Goal: Task Accomplishment & Management: Use online tool/utility

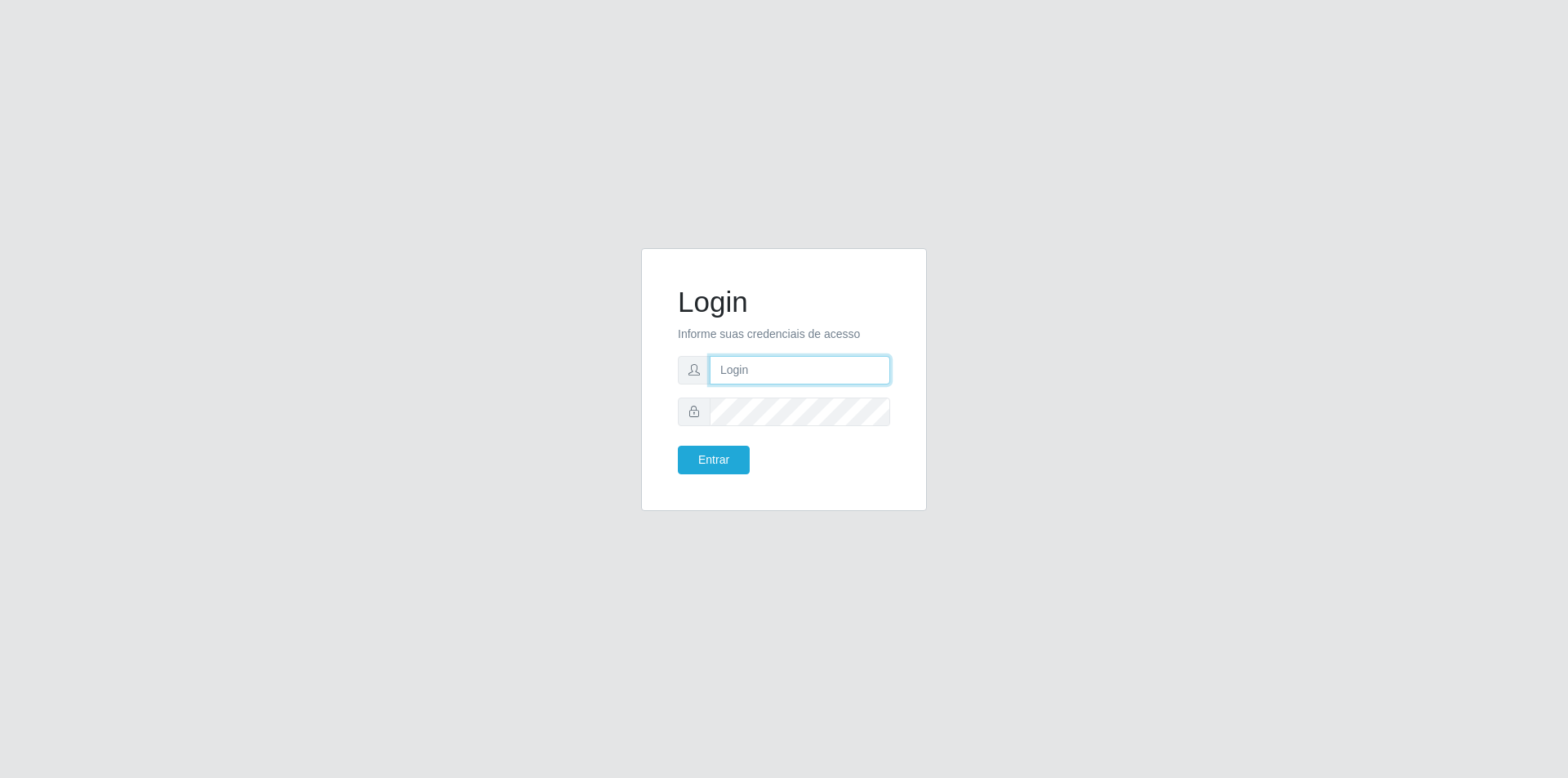
click at [869, 384] on input "text" at bounding box center [799, 370] width 181 height 29
type input "[EMAIL_ADDRESS][DOMAIN_NAME]"
click at [678, 445] on button "Entrar" at bounding box center [713, 460] width 72 height 29
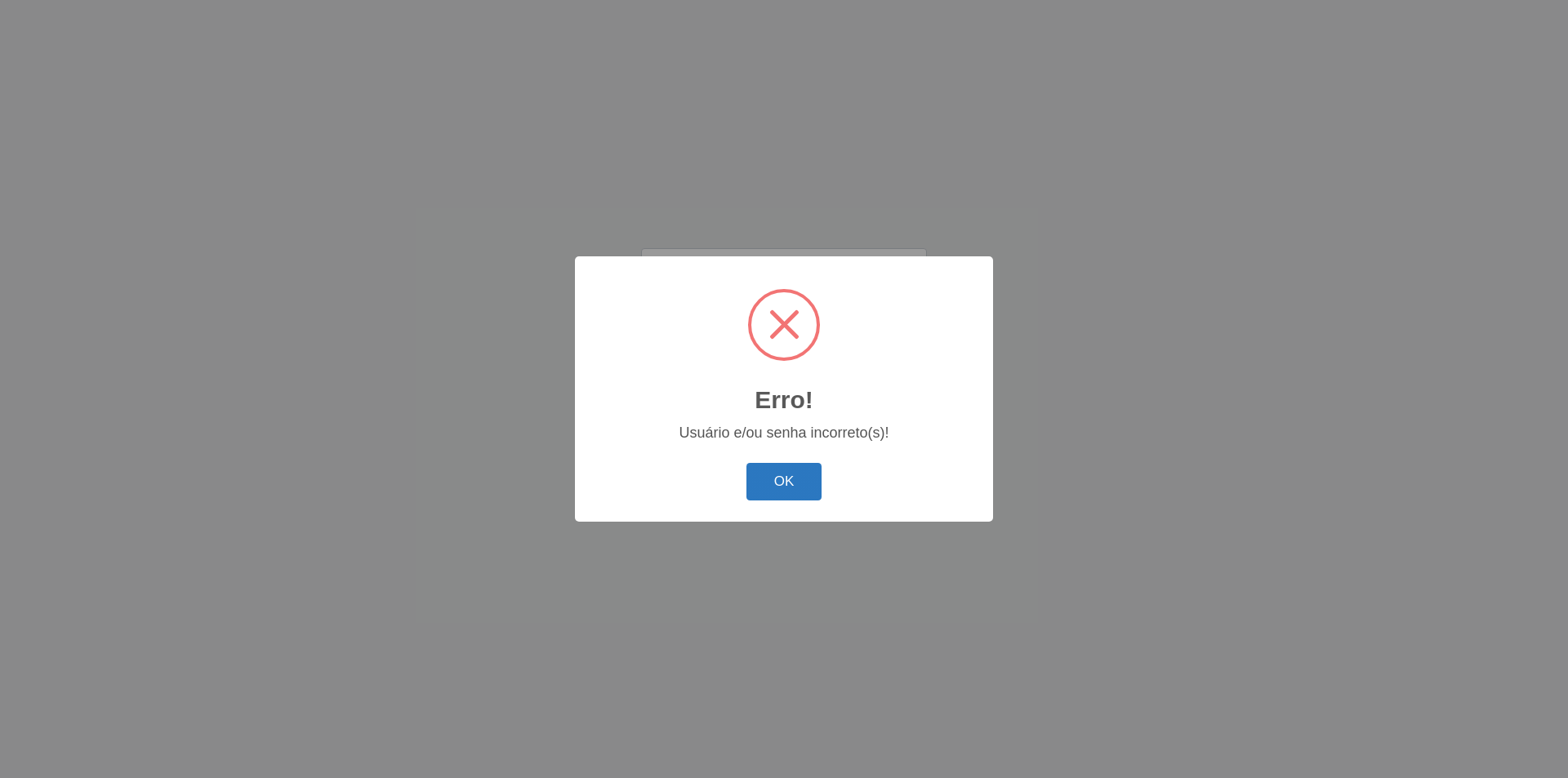
click at [793, 466] on button "OK" at bounding box center [784, 482] width 76 height 38
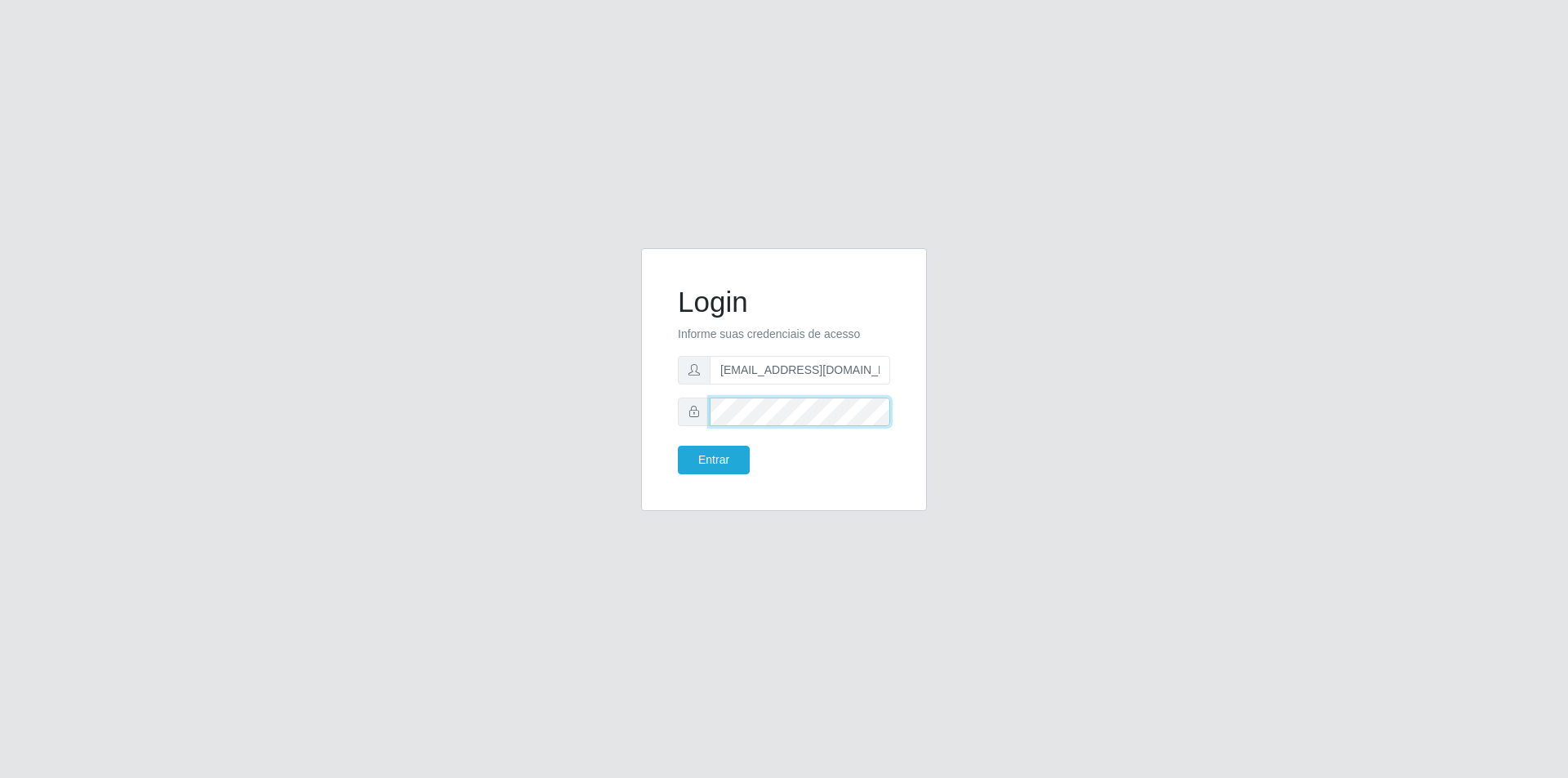
click at [678, 445] on button "Entrar" at bounding box center [713, 460] width 72 height 29
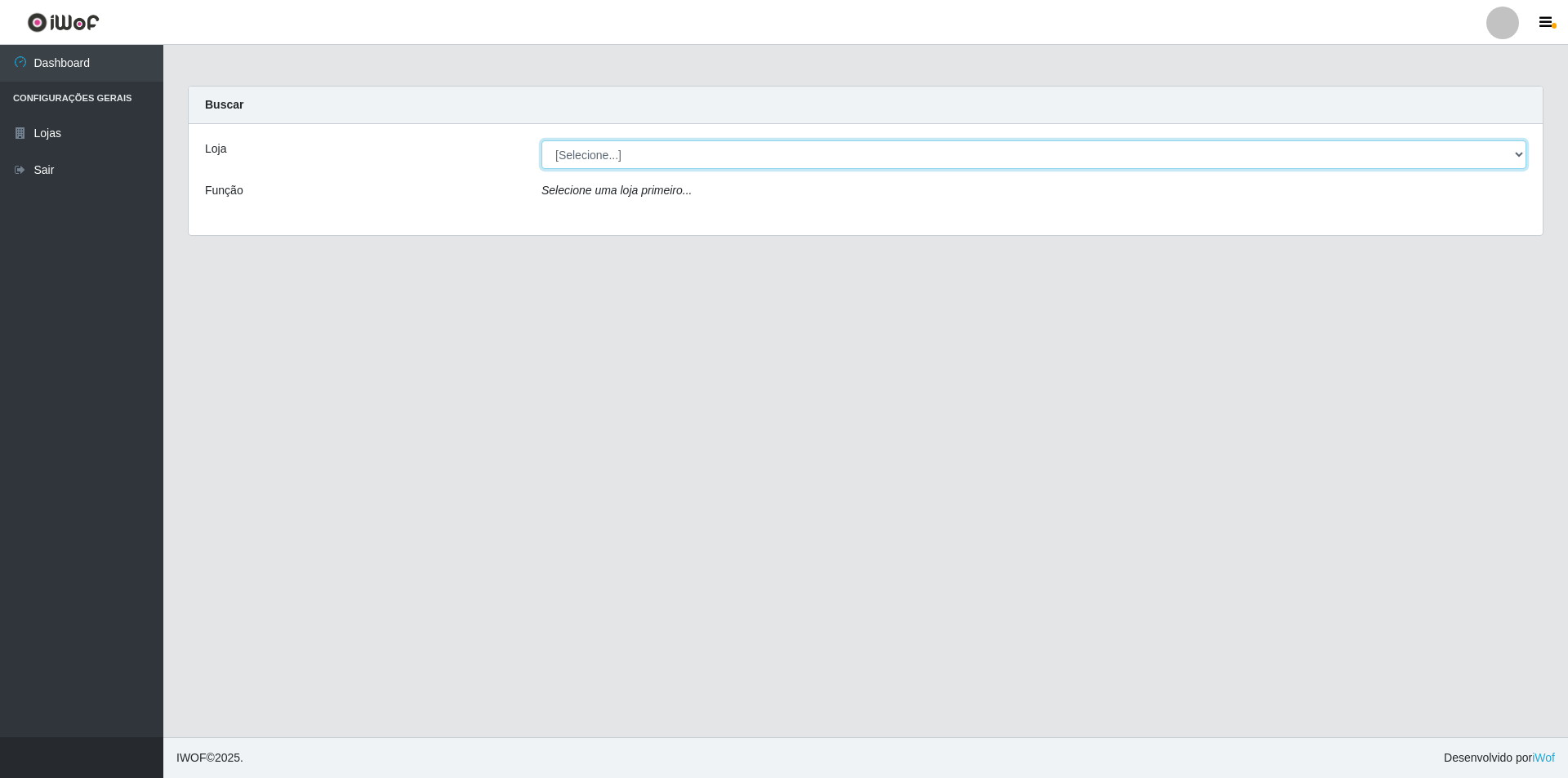
click at [651, 156] on select "[Selecione...] Atacado Vem - Loja 31 [GEOGRAPHIC_DATA]" at bounding box center [1034, 155] width 985 height 29
select select "437"
click at [541, 140] on select "[Selecione...] Atacado Vem - Loja 31 [GEOGRAPHIC_DATA]" at bounding box center [1034, 155] width 985 height 29
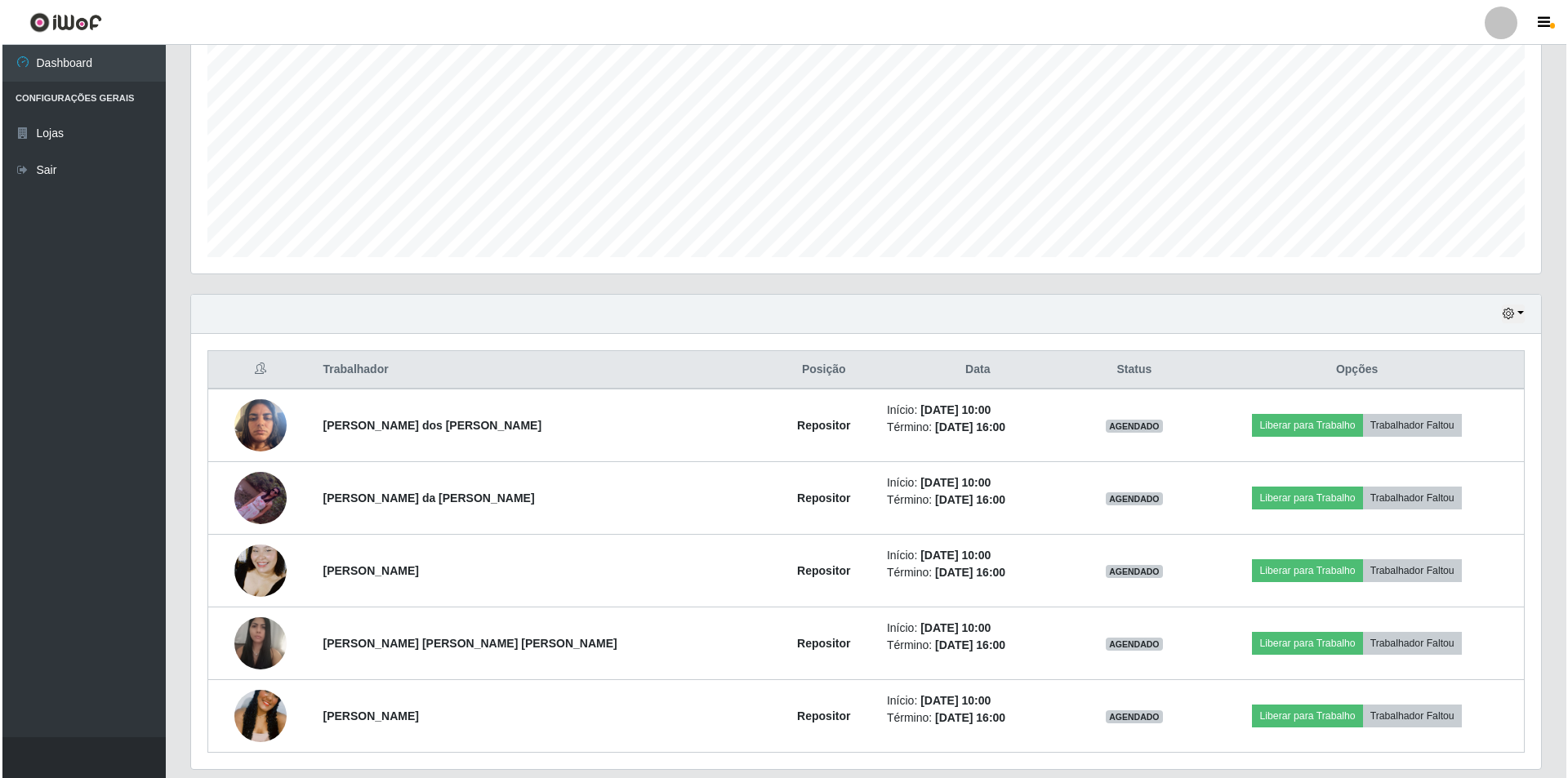
scroll to position [378, 0]
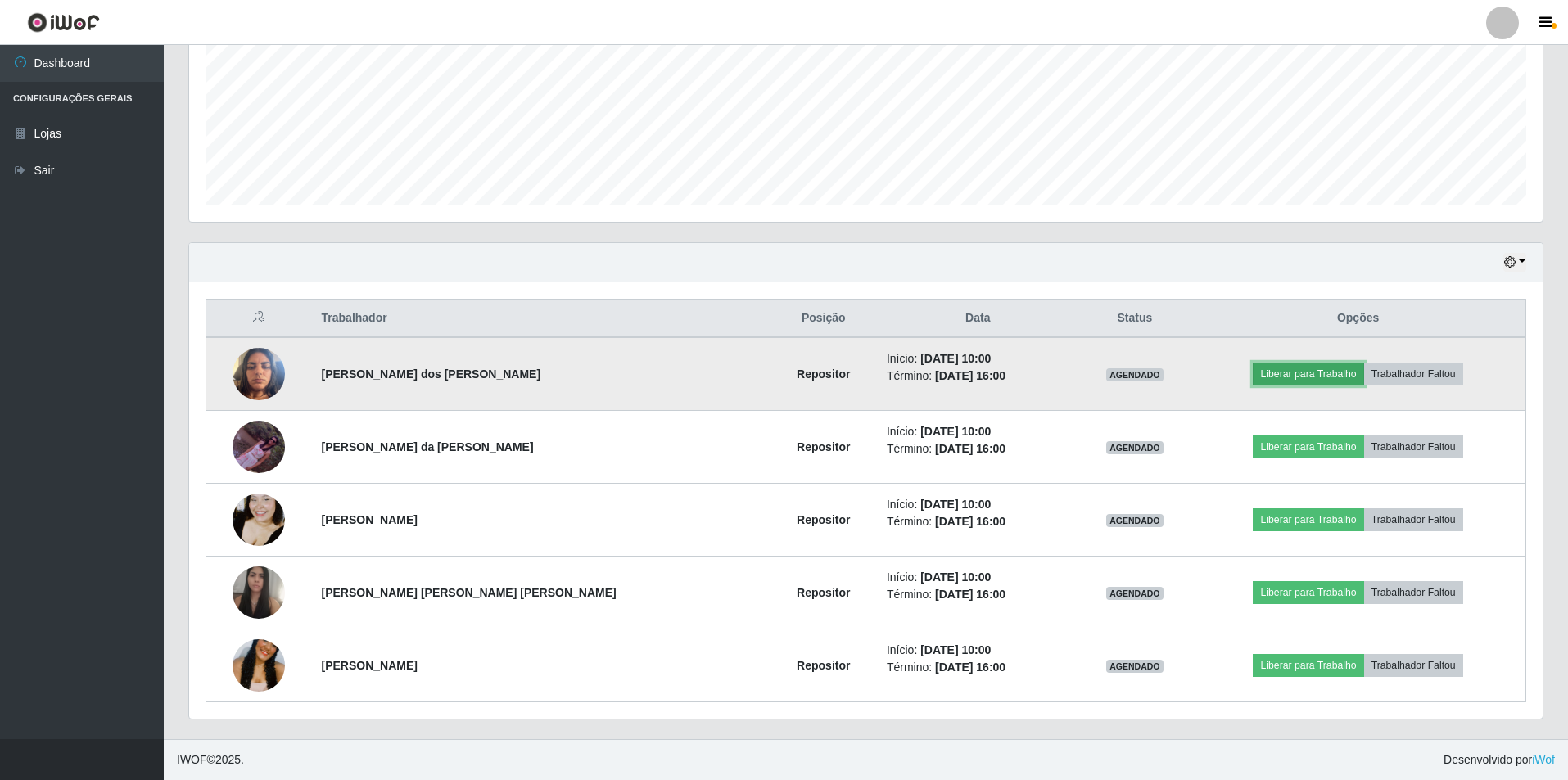
click at [1263, 374] on button "Liberar para Trabalho" at bounding box center [1307, 374] width 110 height 23
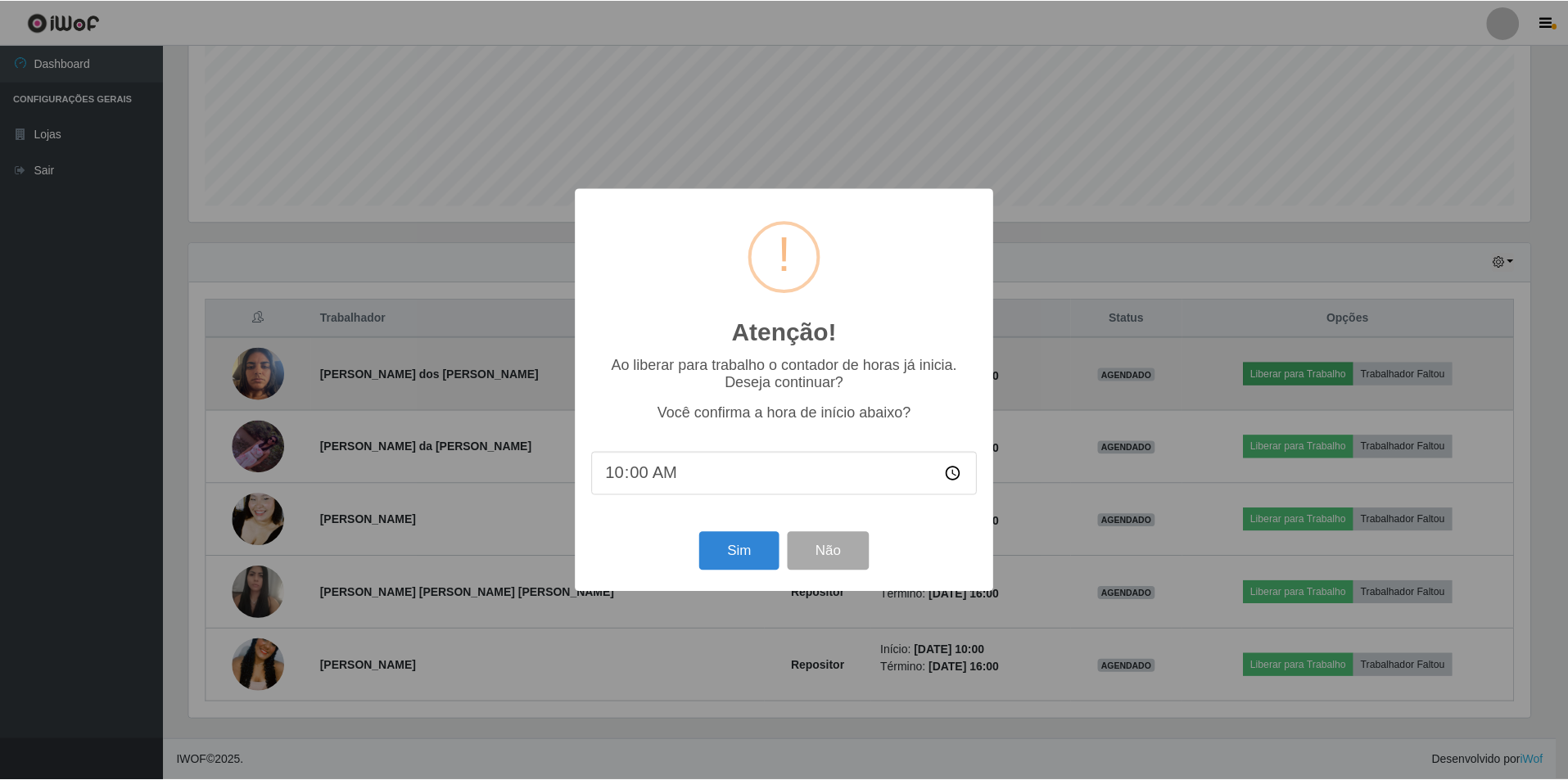
scroll to position [340, 1346]
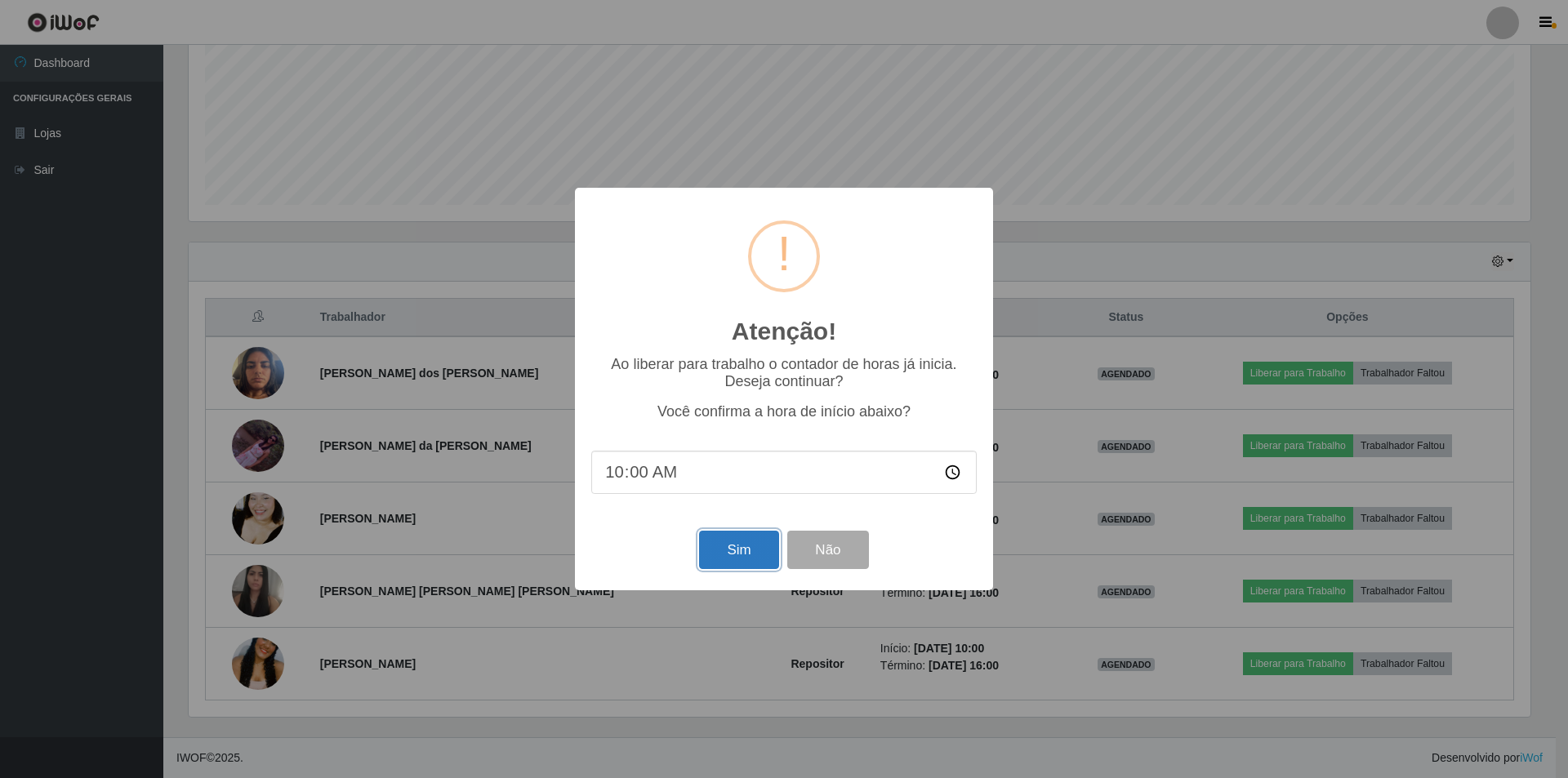
click at [737, 556] on button "Sim" at bounding box center [738, 550] width 79 height 38
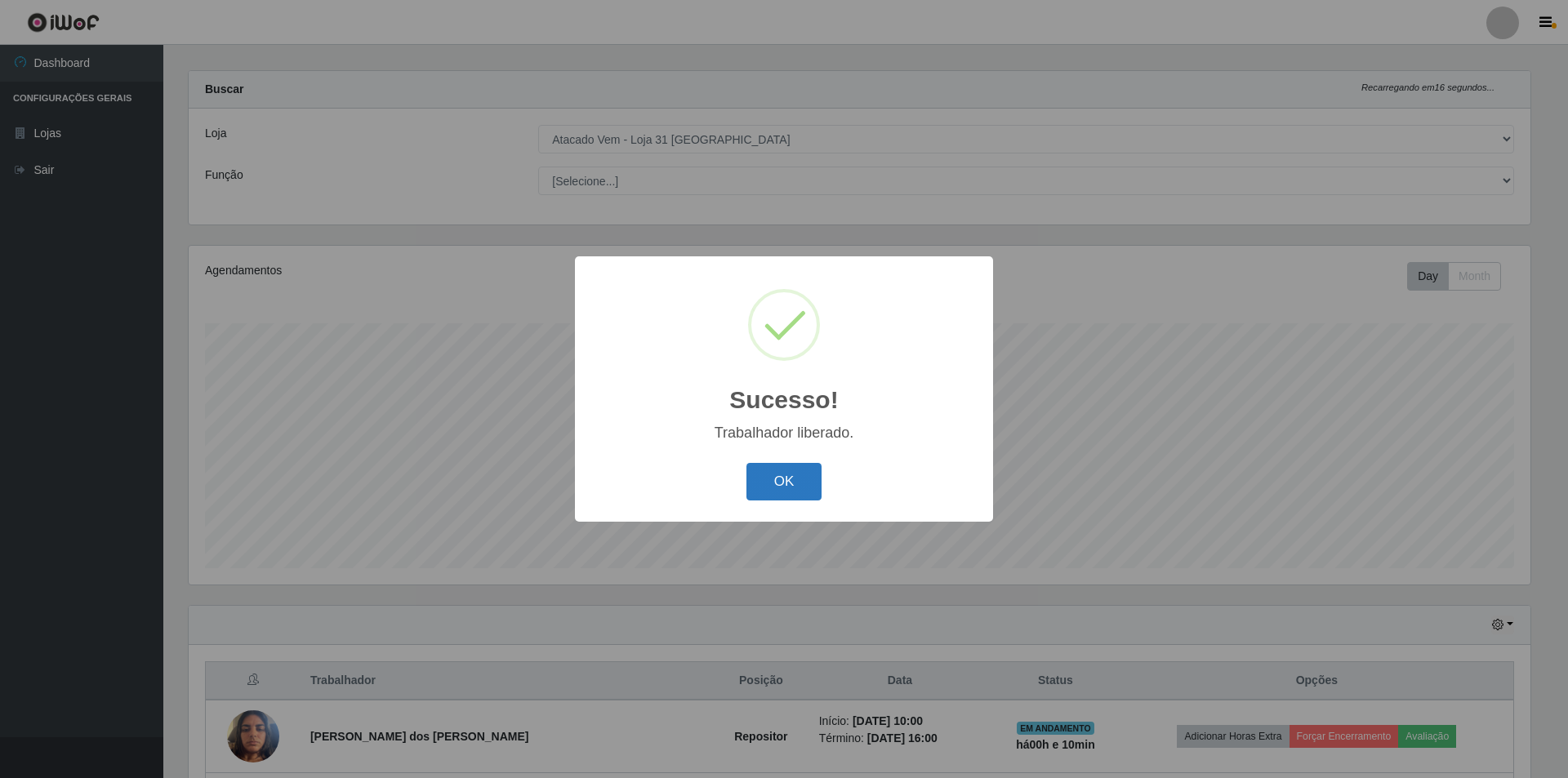
click at [810, 477] on button "OK" at bounding box center [784, 482] width 76 height 38
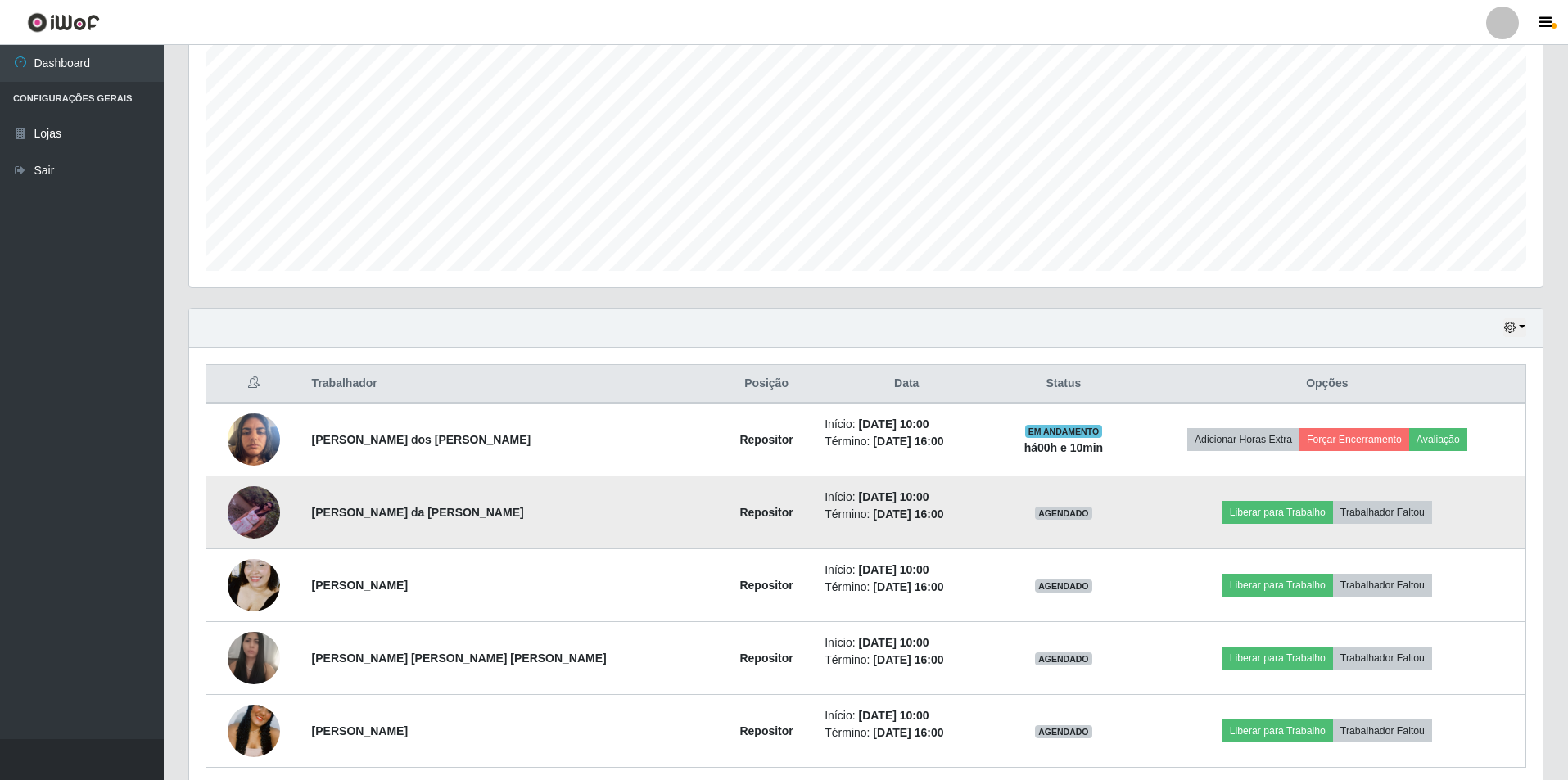
scroll to position [343, 0]
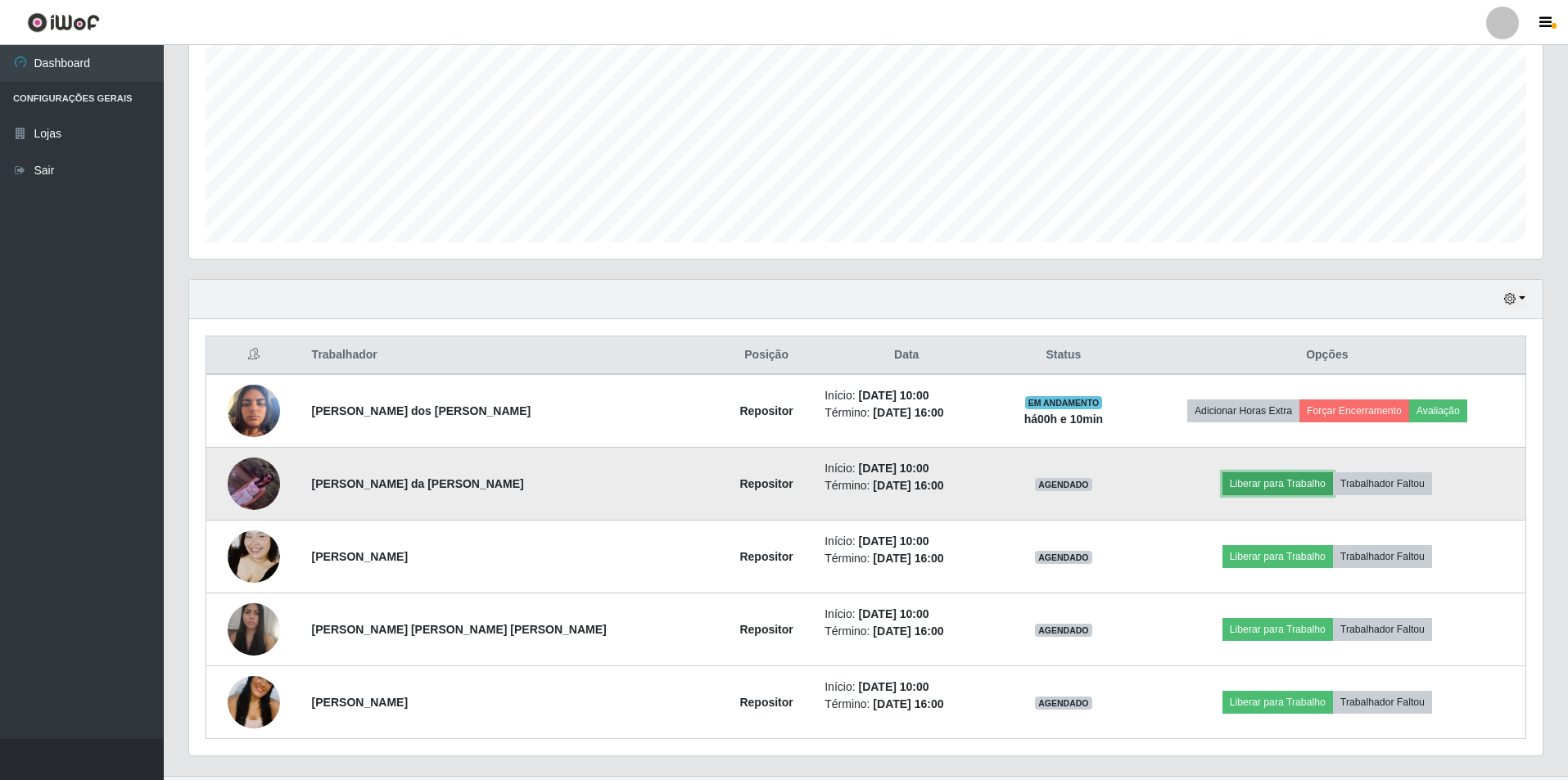
click at [1247, 489] on button "Liberar para Trabalho" at bounding box center [1278, 484] width 110 height 23
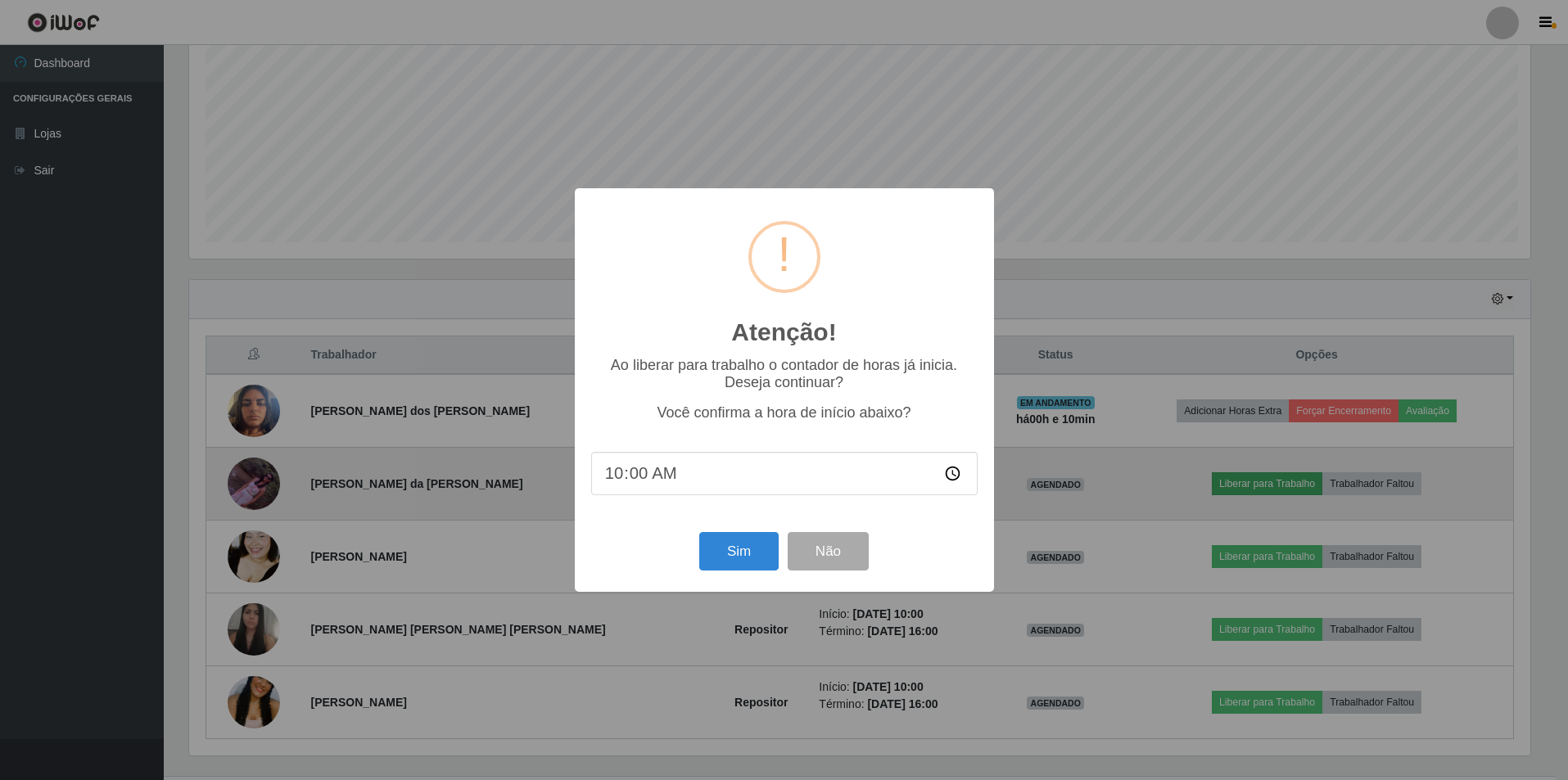
scroll to position [340, 1346]
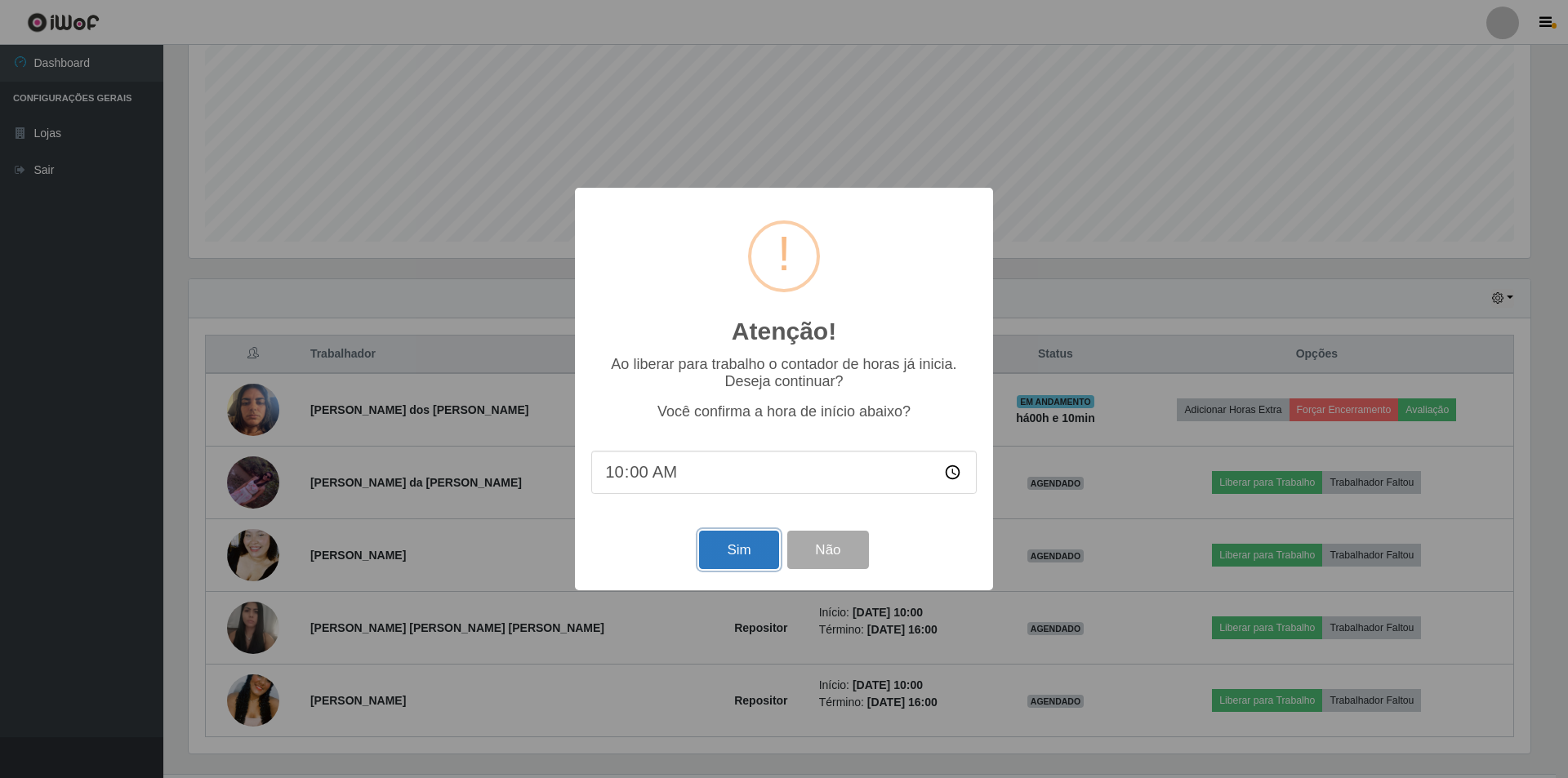
click at [727, 539] on button "Sim" at bounding box center [738, 550] width 79 height 38
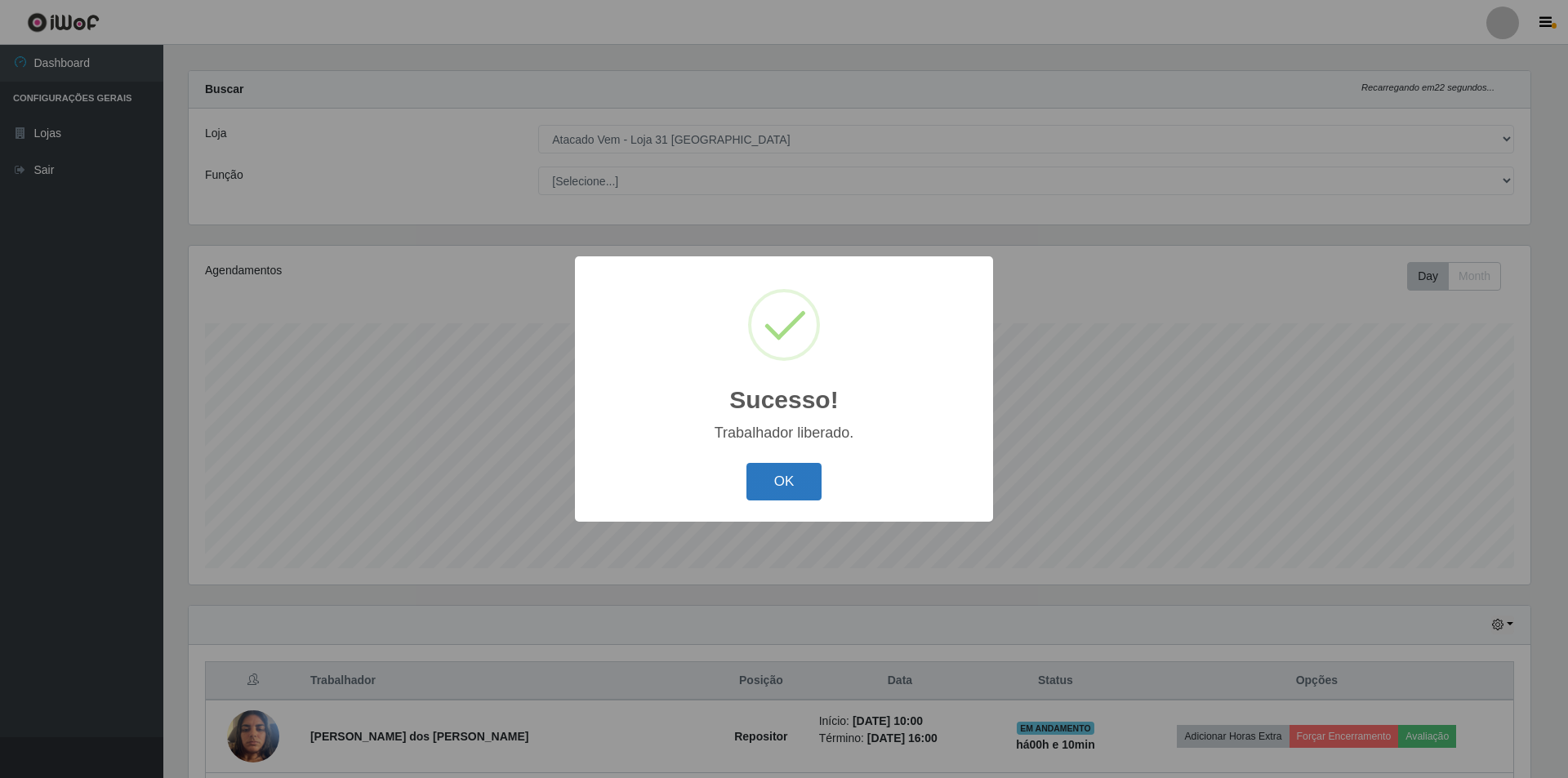
click at [781, 491] on button "OK" at bounding box center [784, 482] width 76 height 38
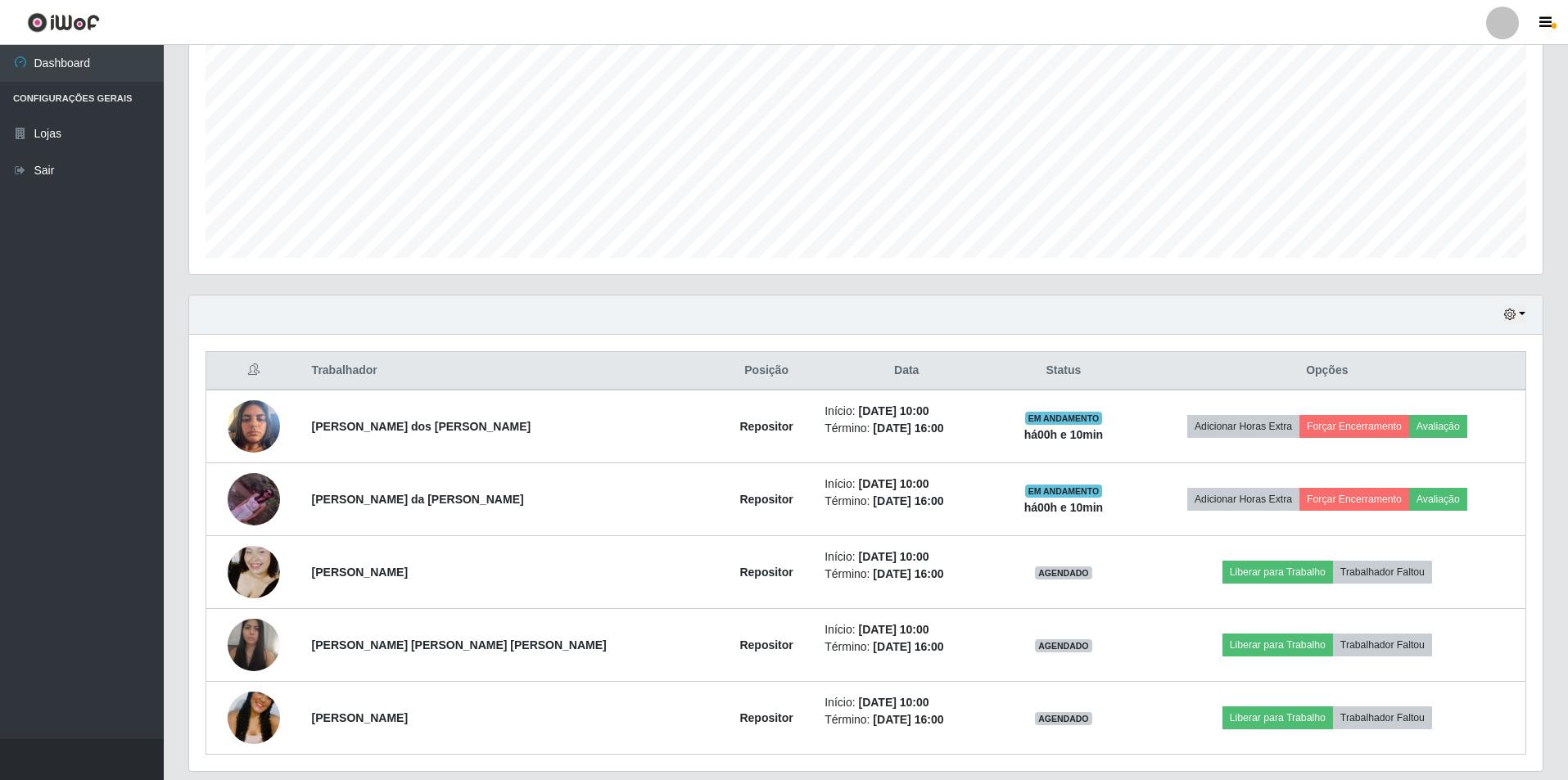
scroll to position [343, 0]
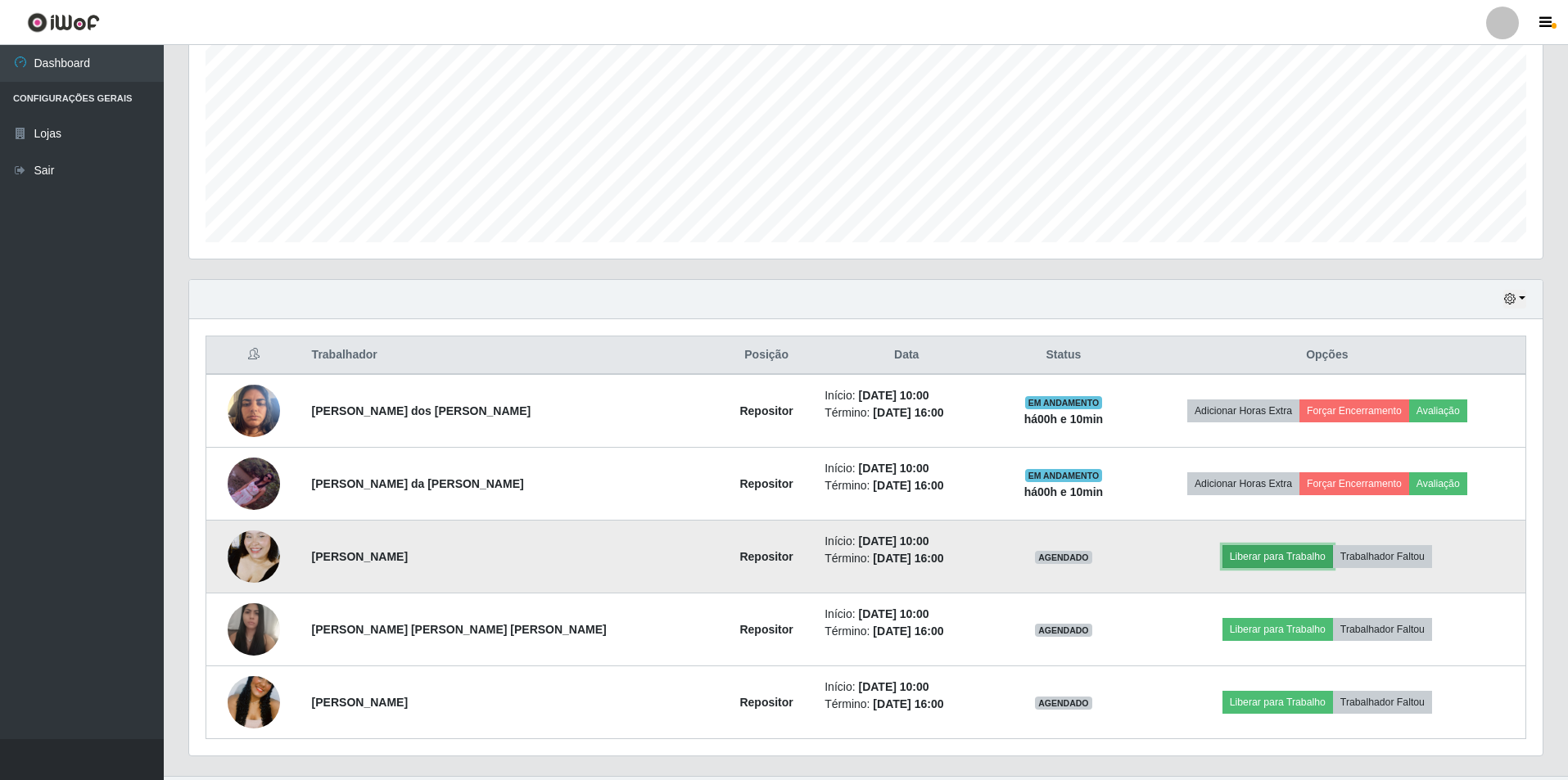
click at [1223, 554] on button "Liberar para Trabalho" at bounding box center [1278, 557] width 110 height 23
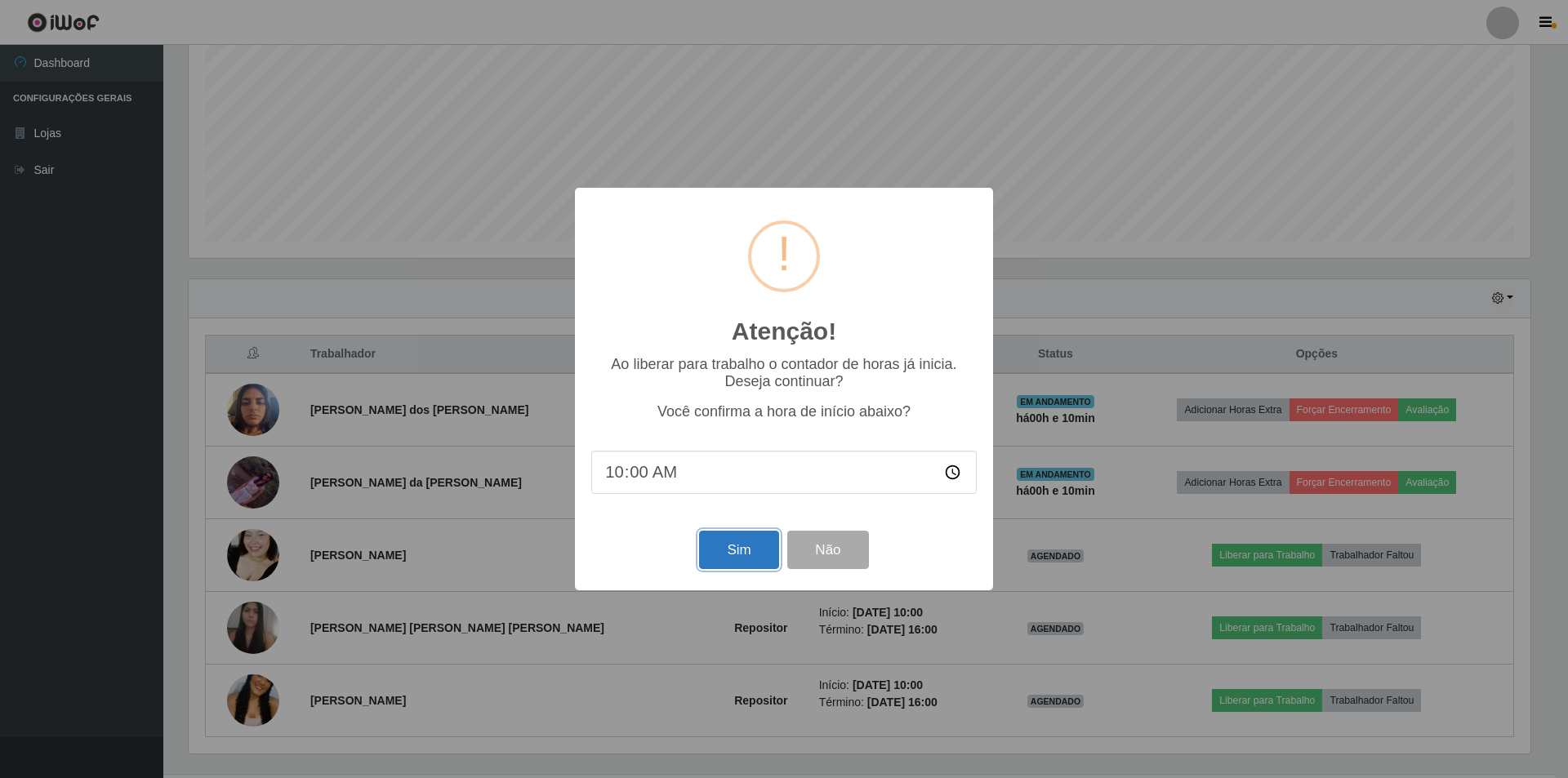
click at [776, 547] on button "Sim" at bounding box center [738, 550] width 79 height 38
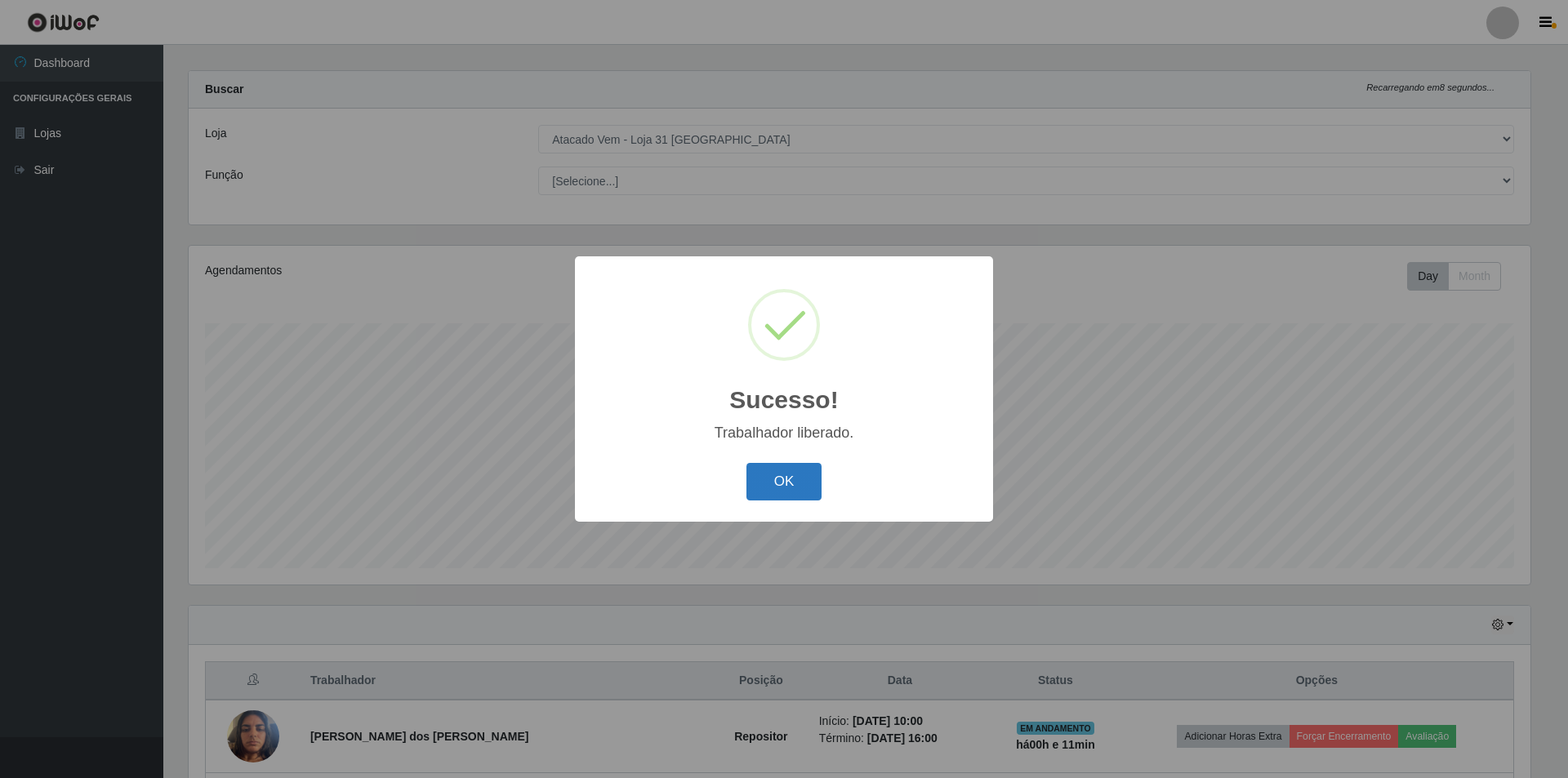
click at [806, 486] on button "OK" at bounding box center [784, 482] width 76 height 38
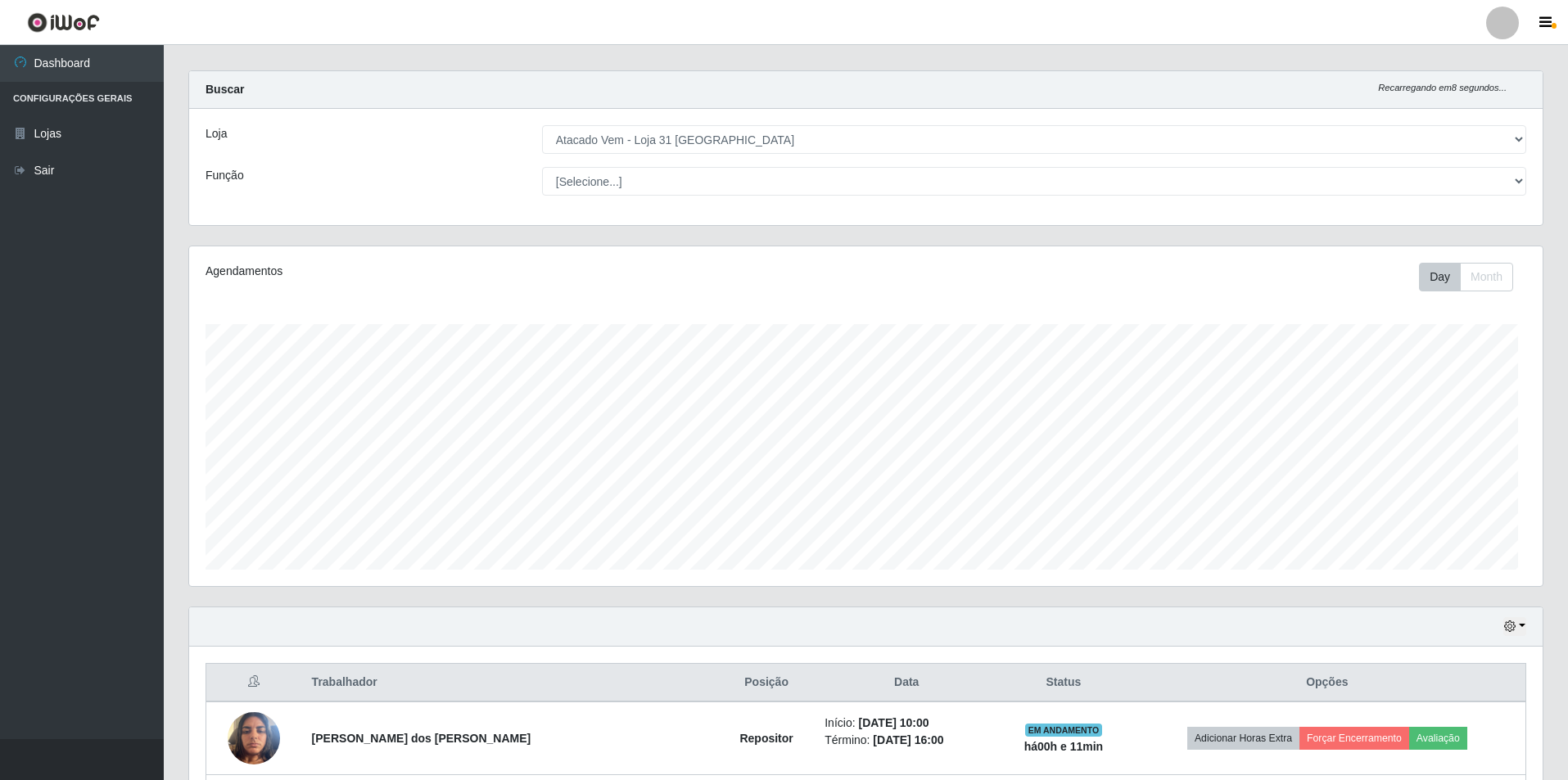
scroll to position [0, 0]
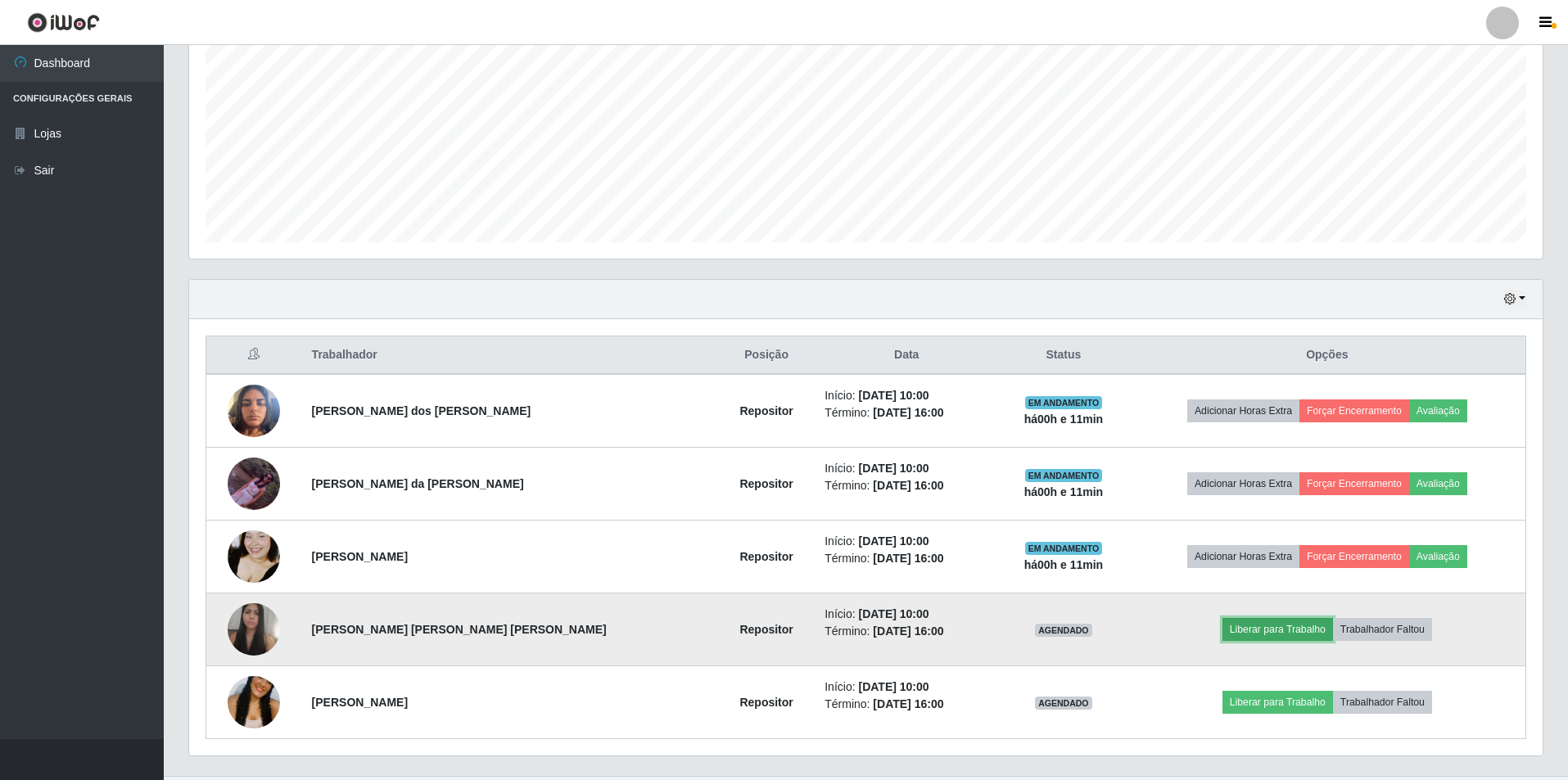
click at [1237, 631] on button "Liberar para Trabalho" at bounding box center [1278, 630] width 110 height 23
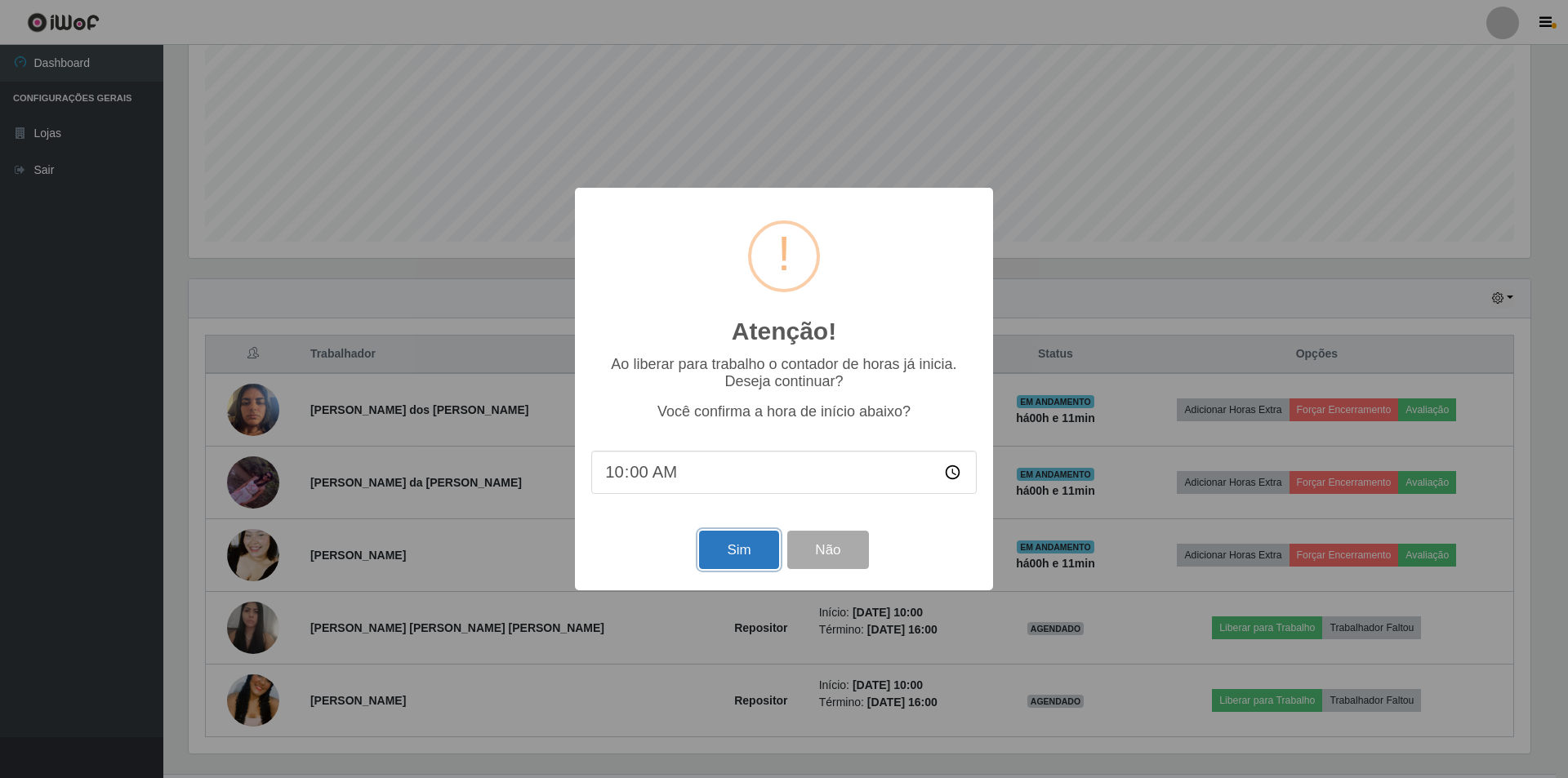
click at [746, 555] on button "Sim" at bounding box center [738, 550] width 79 height 38
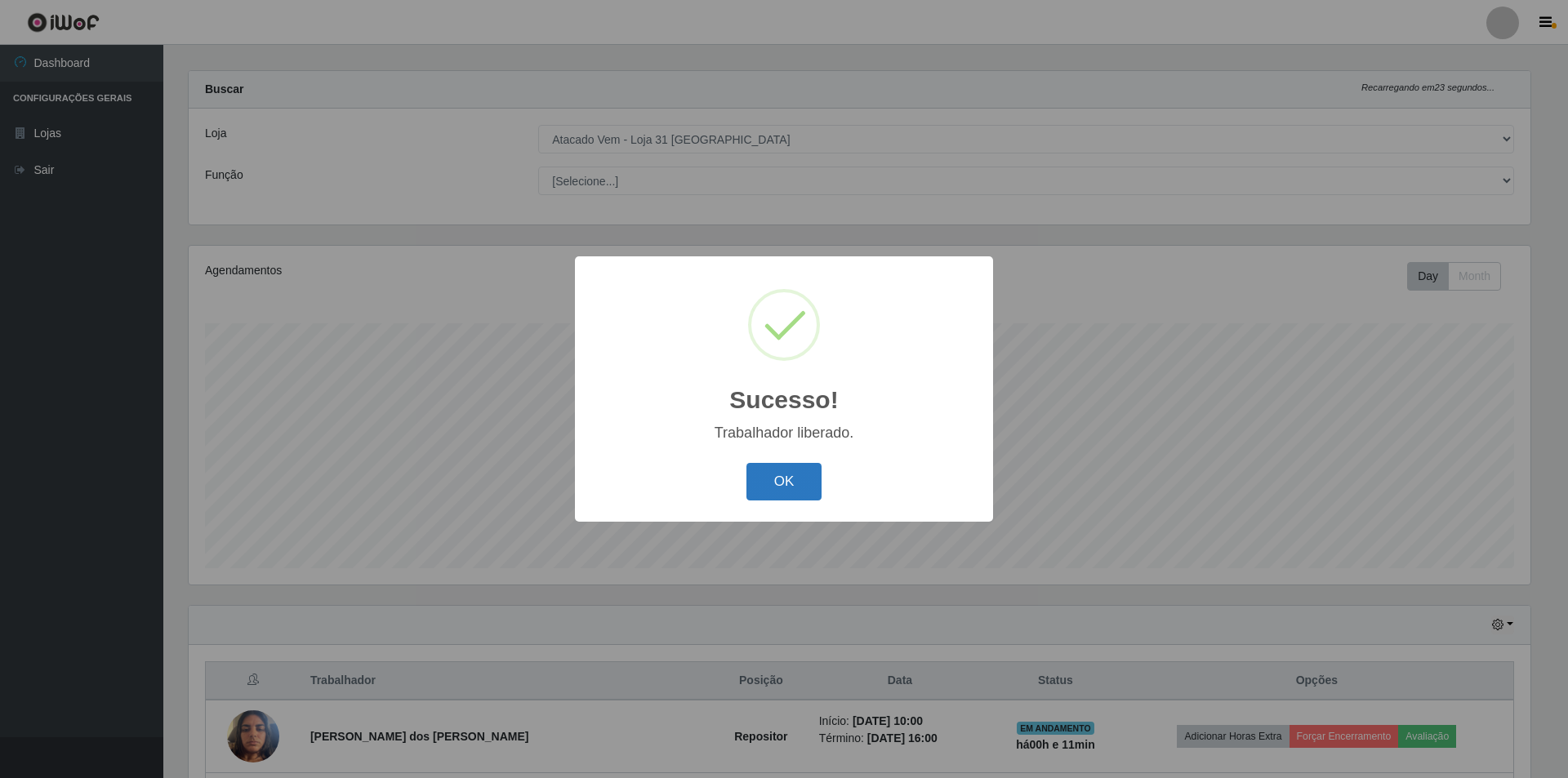
click at [798, 484] on button "OK" at bounding box center [784, 482] width 76 height 38
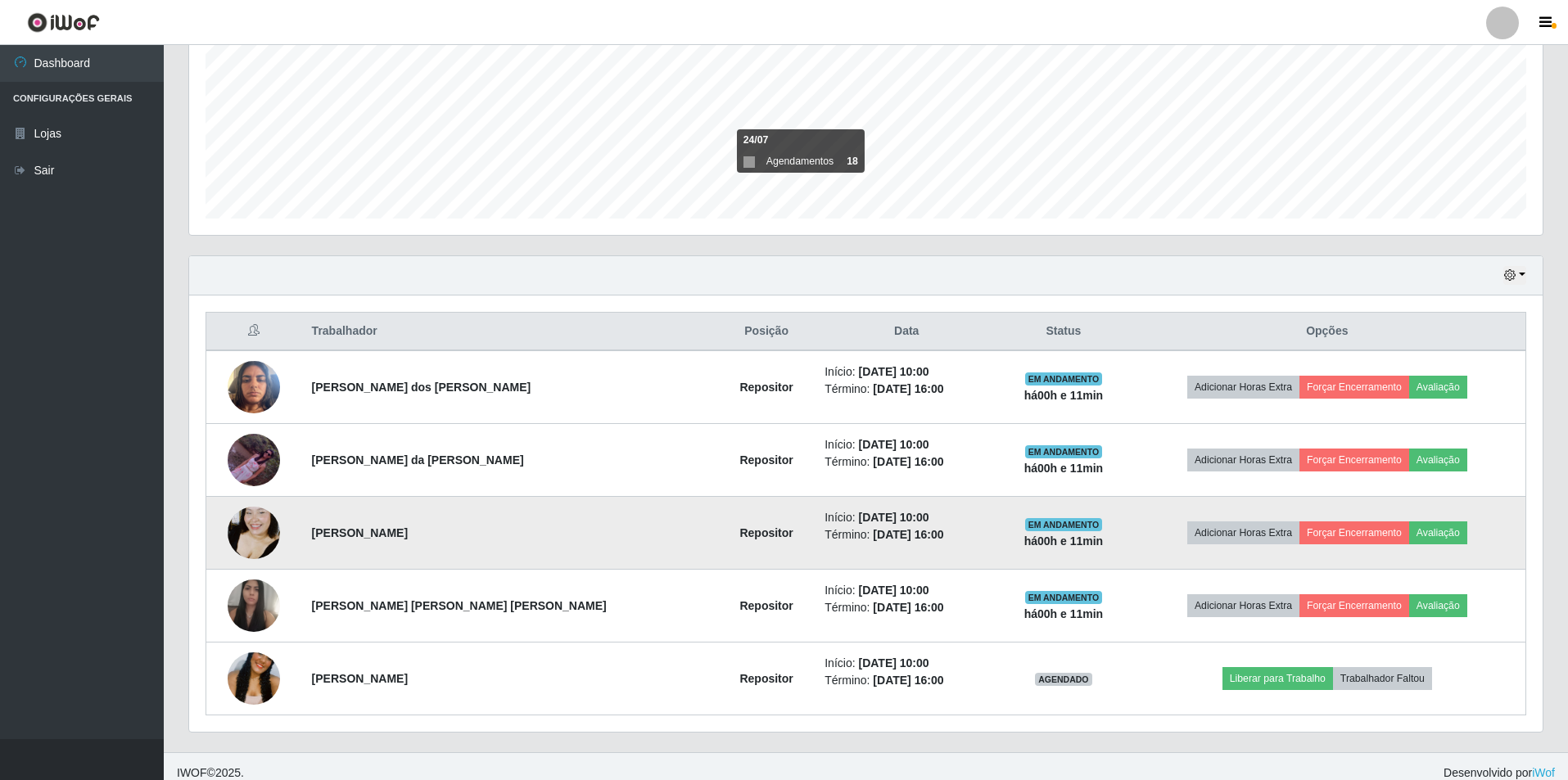
scroll to position [379, 0]
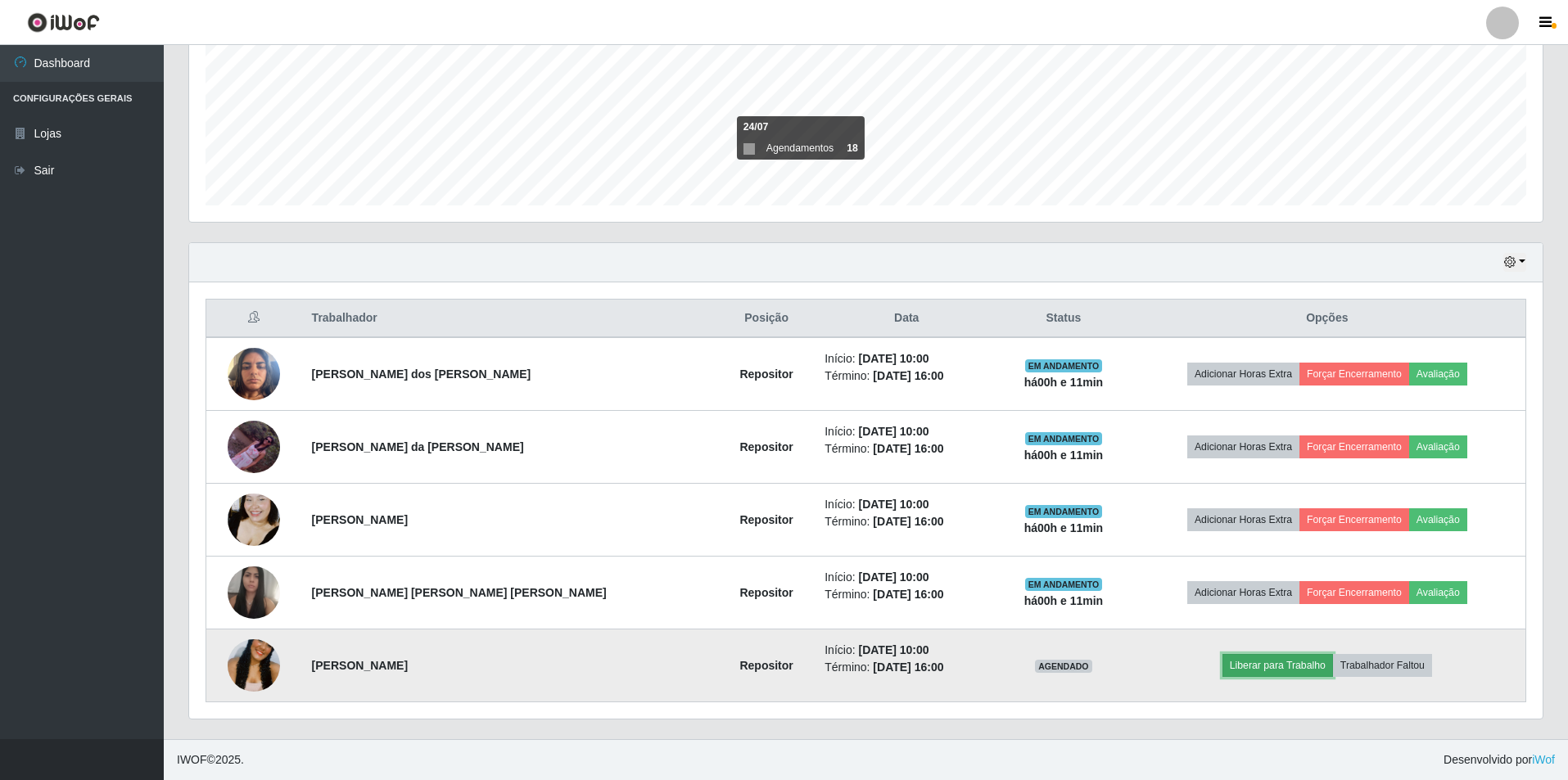
click at [1257, 674] on button "Liberar para Trabalho" at bounding box center [1278, 666] width 110 height 23
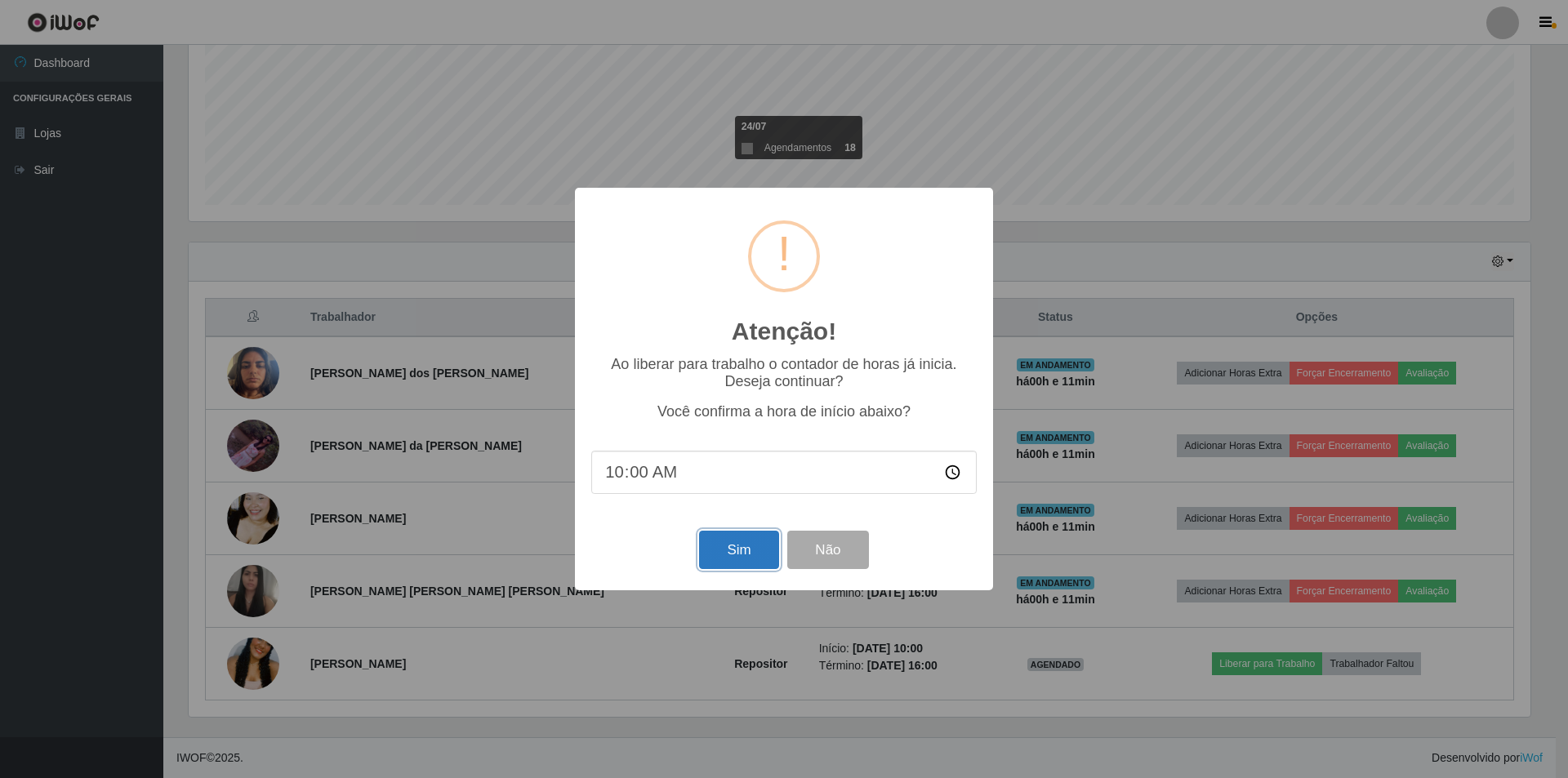
click at [754, 547] on button "Sim" at bounding box center [738, 550] width 79 height 38
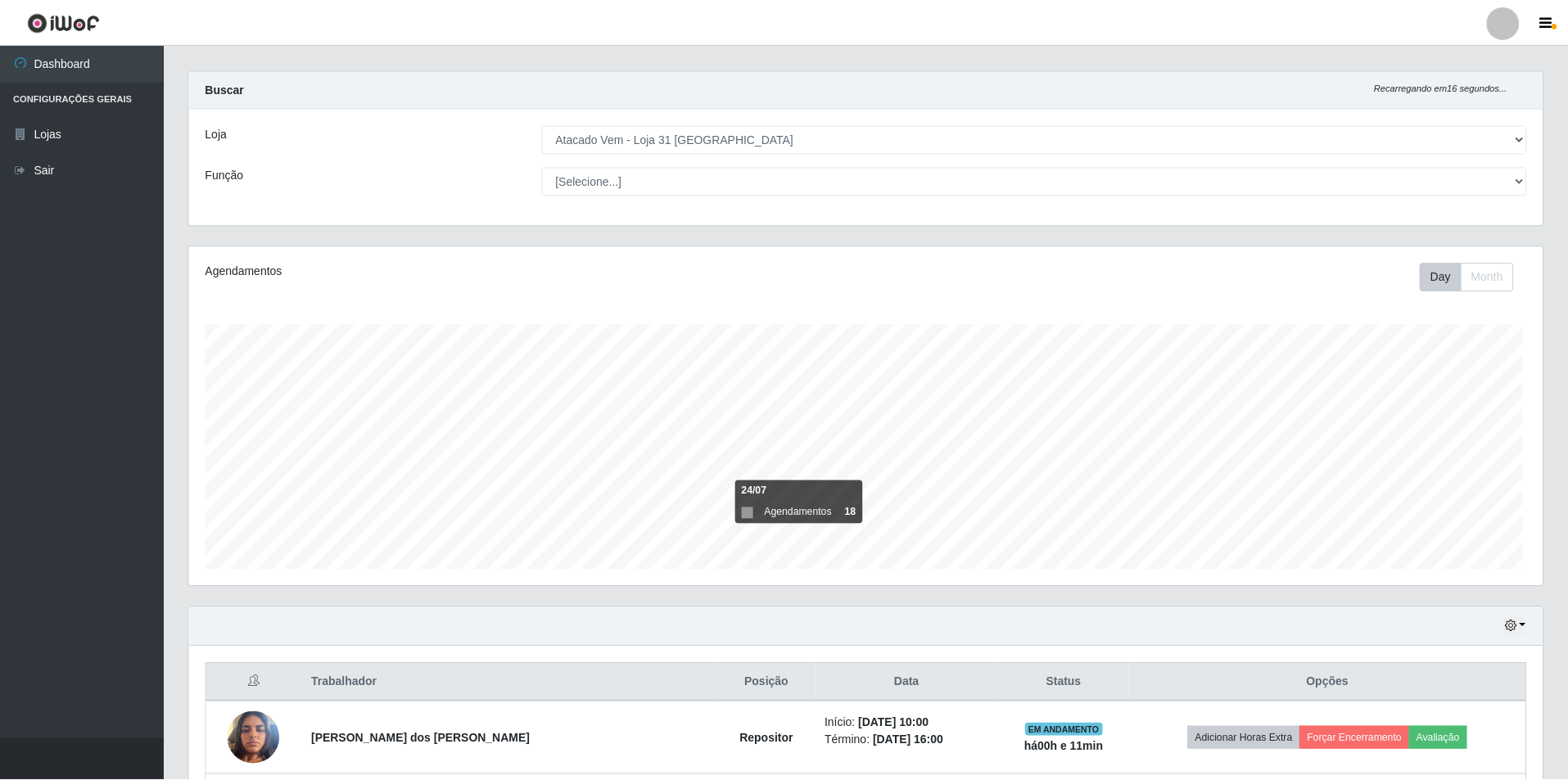
scroll to position [340, 1346]
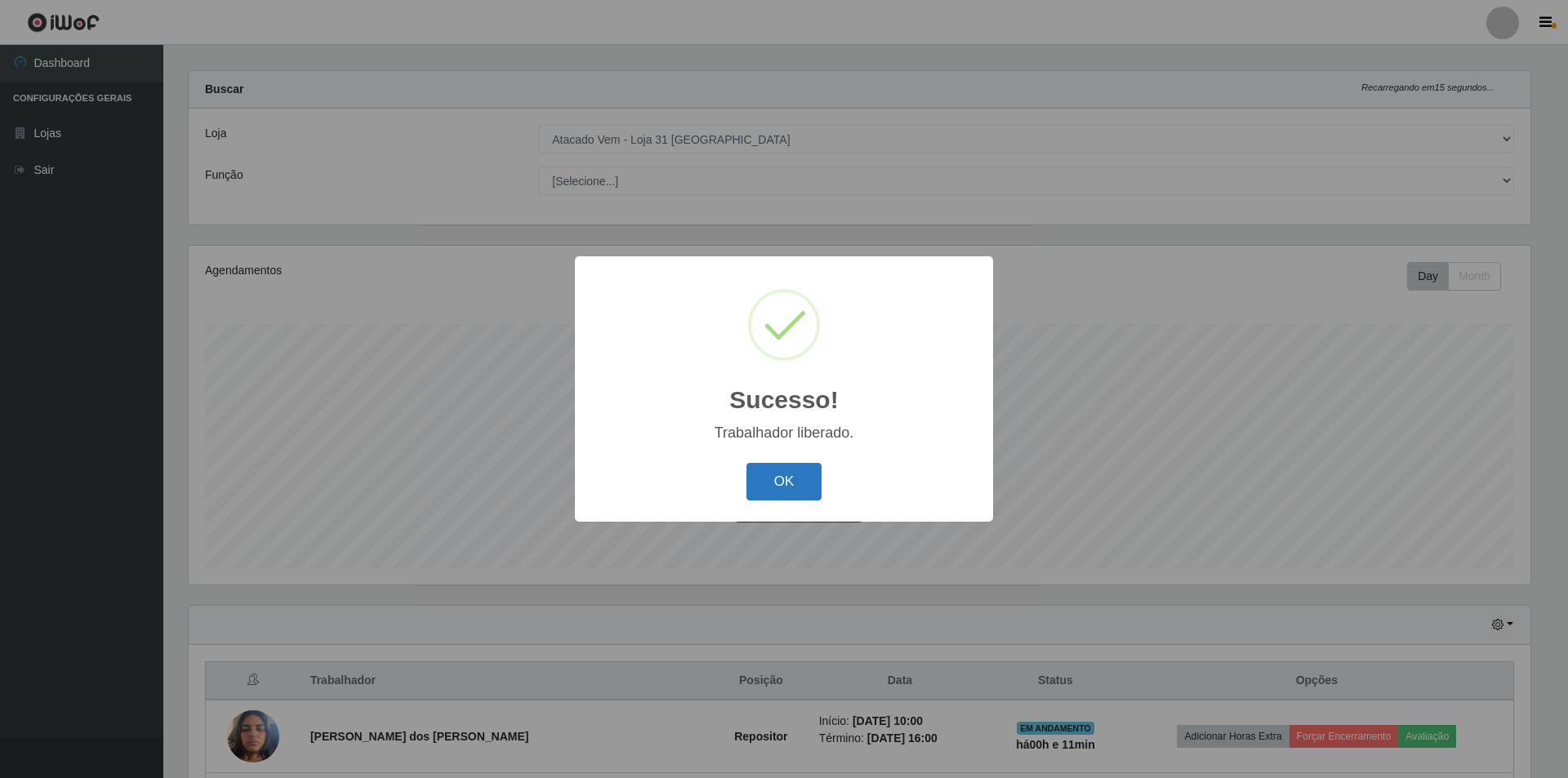
click at [773, 477] on button "OK" at bounding box center [784, 482] width 76 height 38
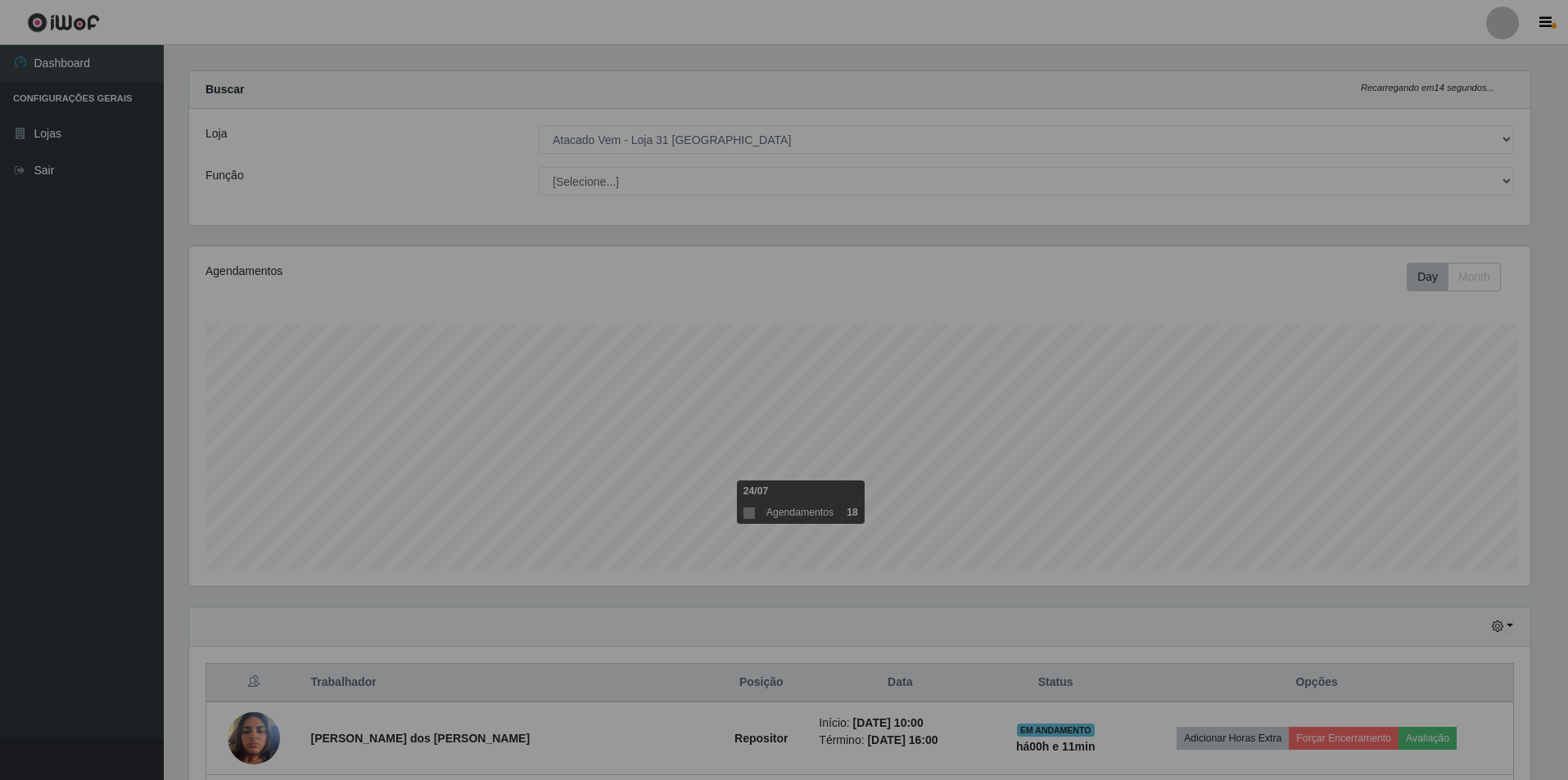
scroll to position [340, 1353]
